Goal: Find specific page/section: Find specific page/section

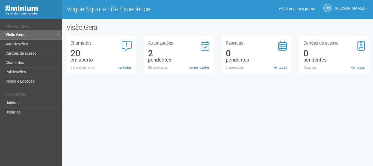
click at [22, 94] on li "Cadastros" at bounding box center [31, 96] width 53 height 6
click at [26, 100] on link "Unidades" at bounding box center [31, 102] width 62 height 9
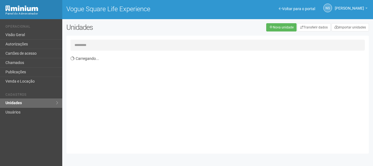
click at [119, 47] on input "text" at bounding box center [217, 45] width 294 height 11
type input "***"
click at [150, 86] on div "Exibindo 1-509 de 509 itens Unidade Ocupante Categoria Perfil público Loja/101 …" at bounding box center [219, 101] width 298 height 96
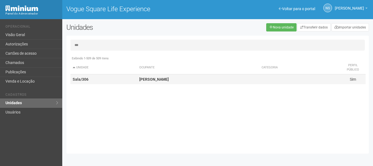
click at [149, 79] on strong "Sandra" at bounding box center [153, 79] width 29 height 4
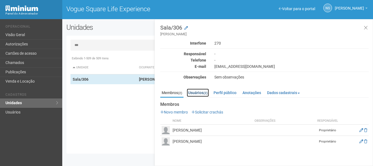
click at [200, 92] on link "Usuários (2)" at bounding box center [198, 92] width 22 height 8
